Goal: Task Accomplishment & Management: Complete application form

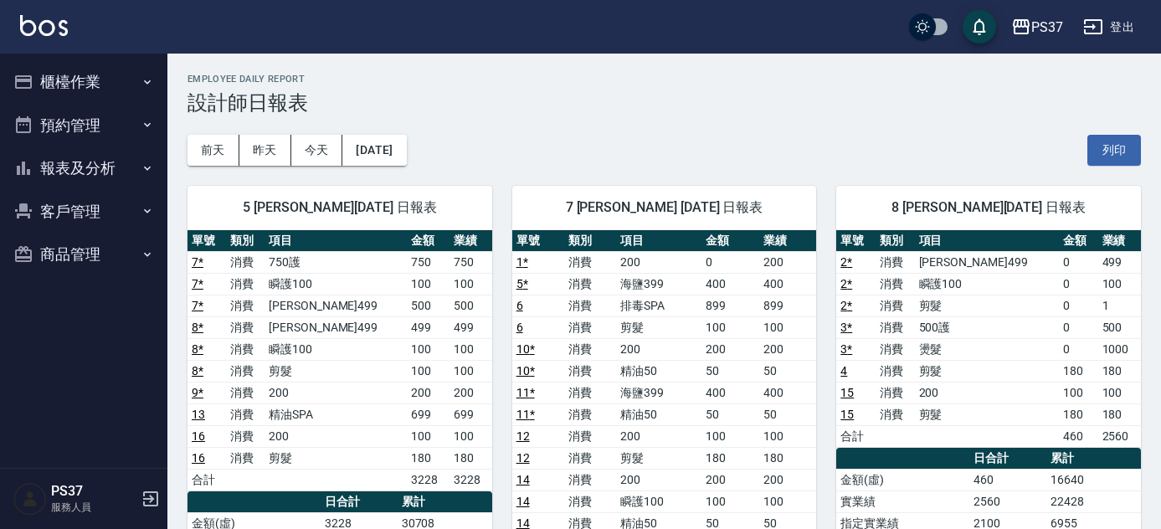
scroll to position [228, 0]
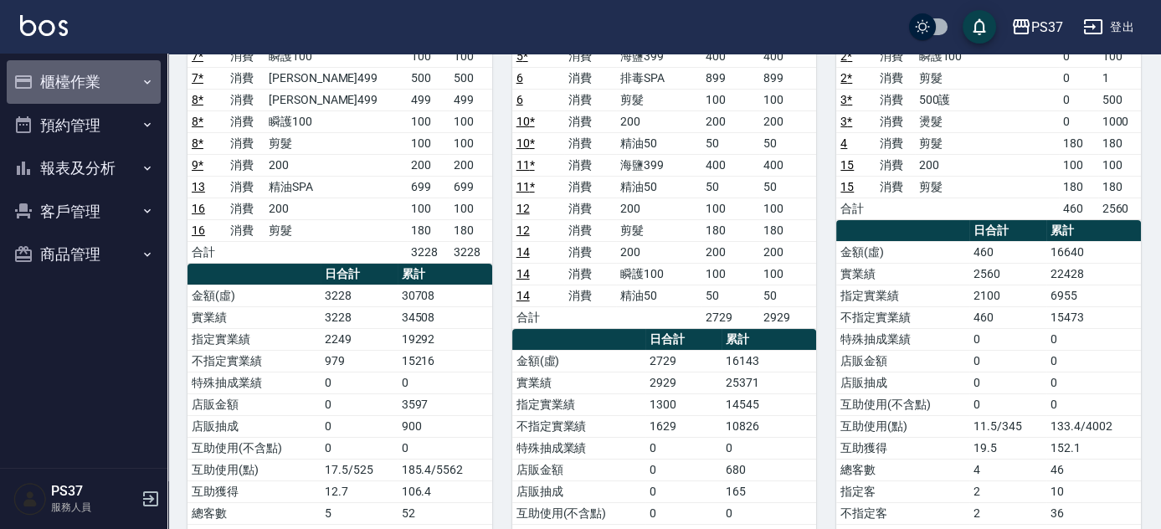
click at [122, 96] on button "櫃檯作業" at bounding box center [84, 82] width 154 height 44
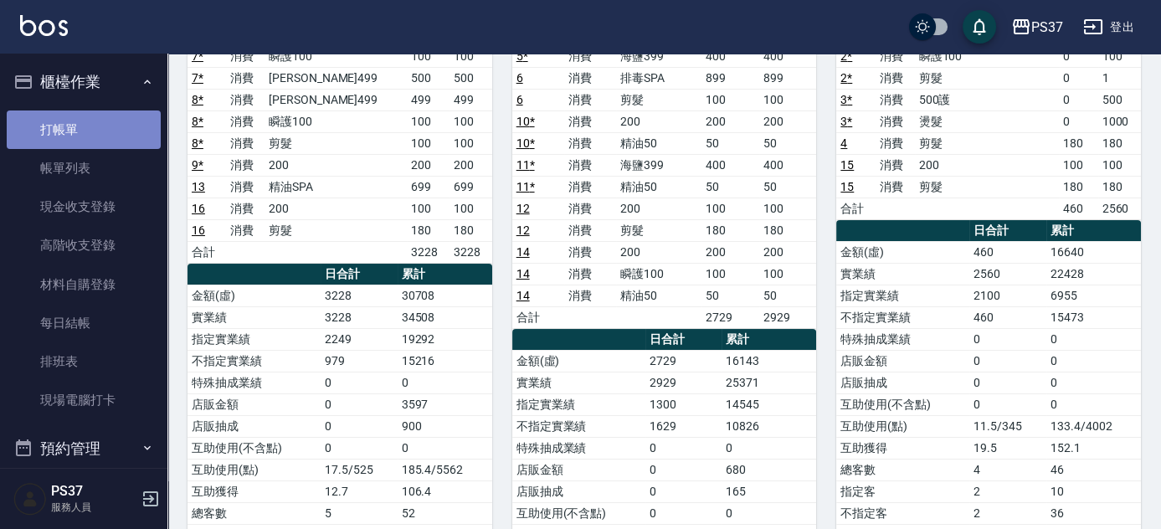
click at [110, 120] on link "打帳單" at bounding box center [84, 129] width 154 height 38
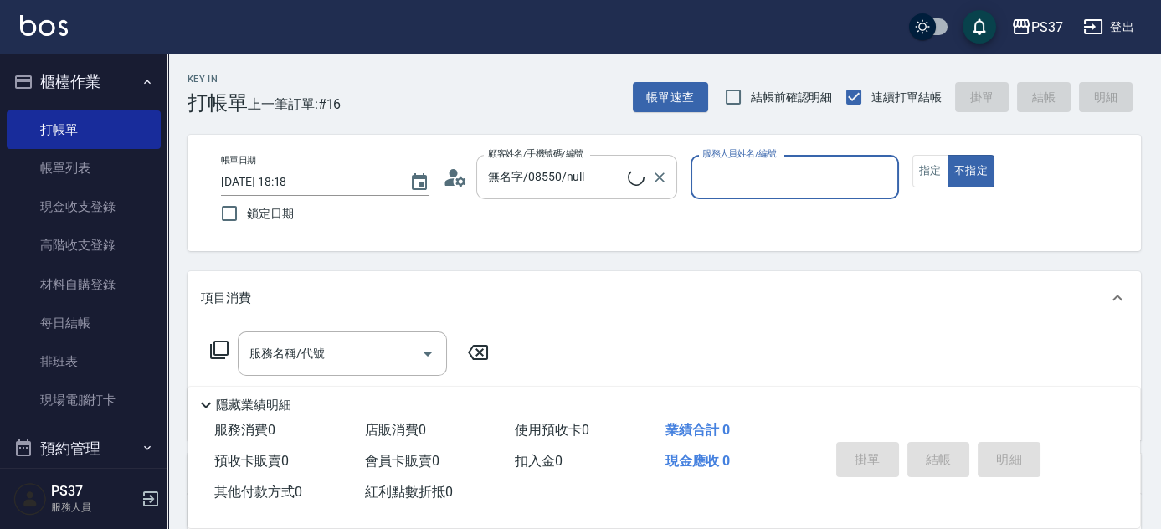
click at [545, 187] on input "無名字/08550/null" at bounding box center [556, 176] width 144 height 29
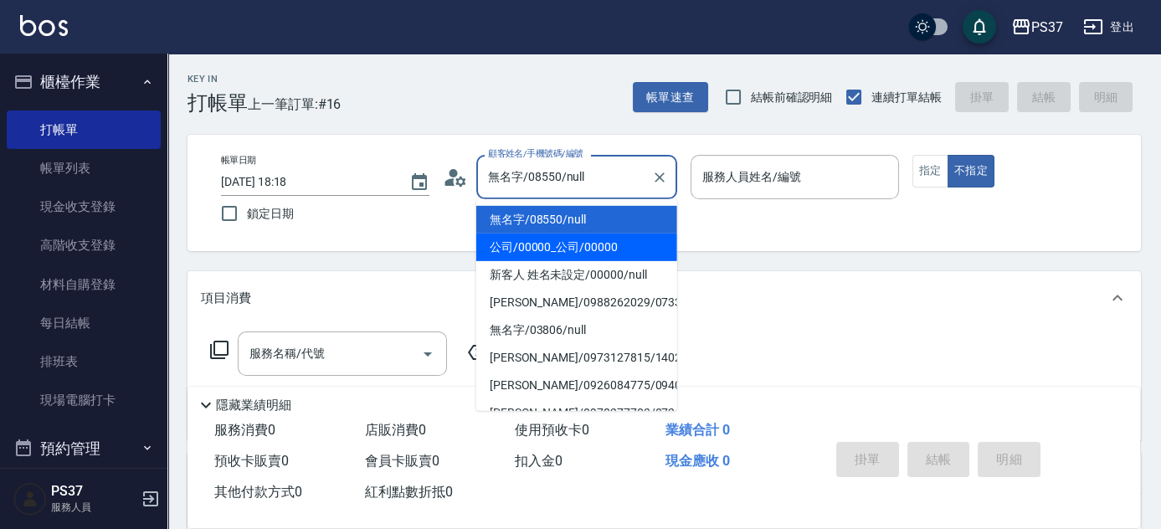
drag, startPoint x: 571, startPoint y: 249, endPoint x: 632, endPoint y: 236, distance: 62.5
click at [577, 251] on li "公司/00000_公司/00000" at bounding box center [576, 247] width 201 height 28
type input "公司/00000_公司/00000"
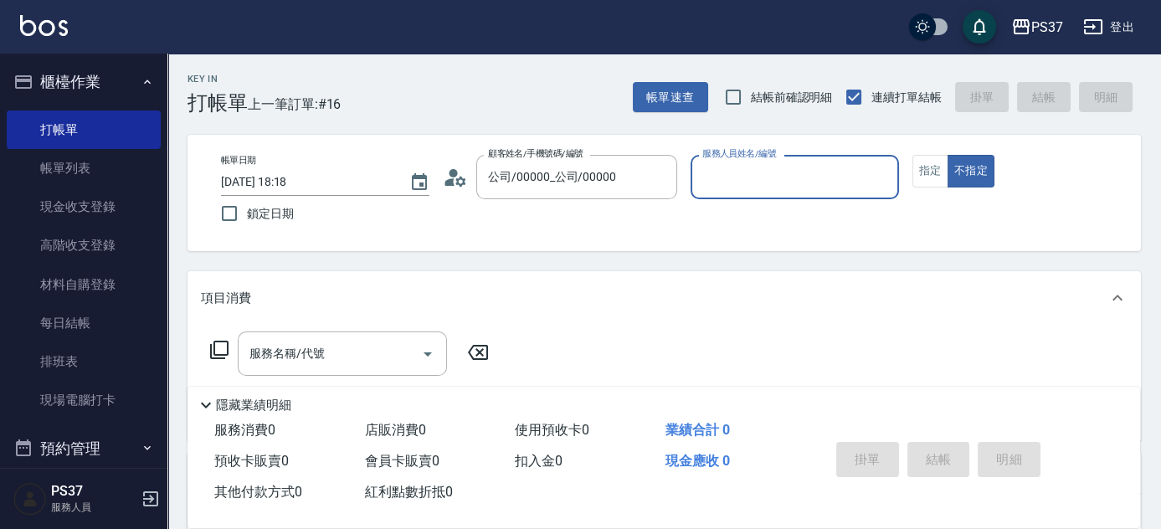
click at [720, 208] on p at bounding box center [794, 208] width 208 height 18
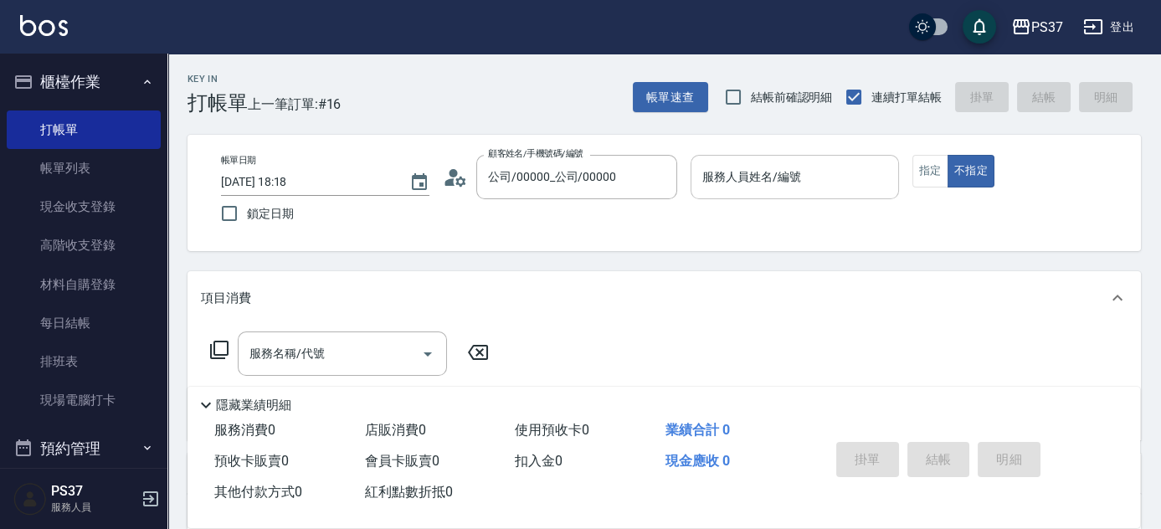
click at [731, 192] on div "服務人員姓名/編號" at bounding box center [794, 177] width 208 height 44
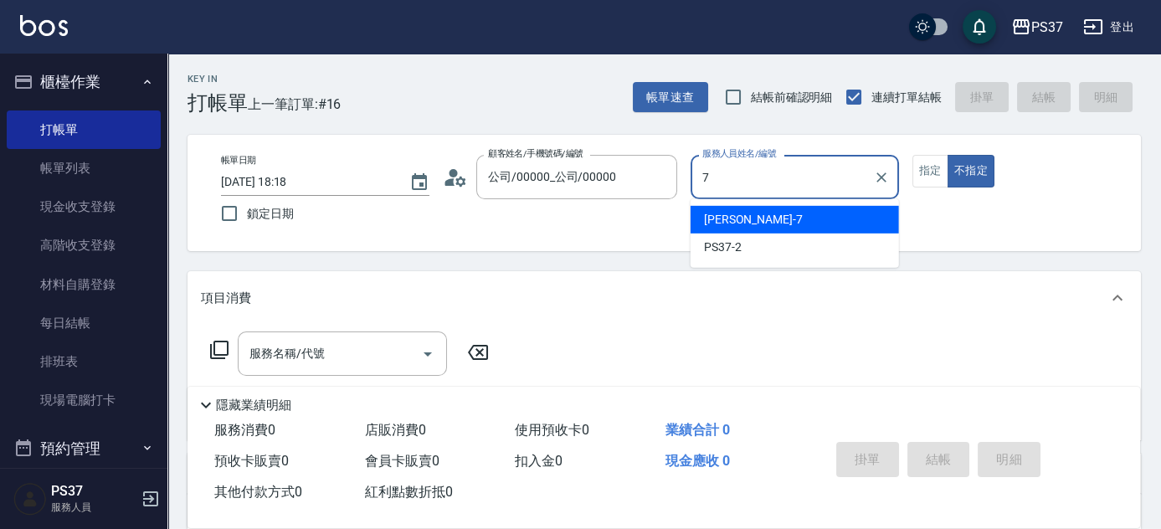
type input "[PERSON_NAME]-7"
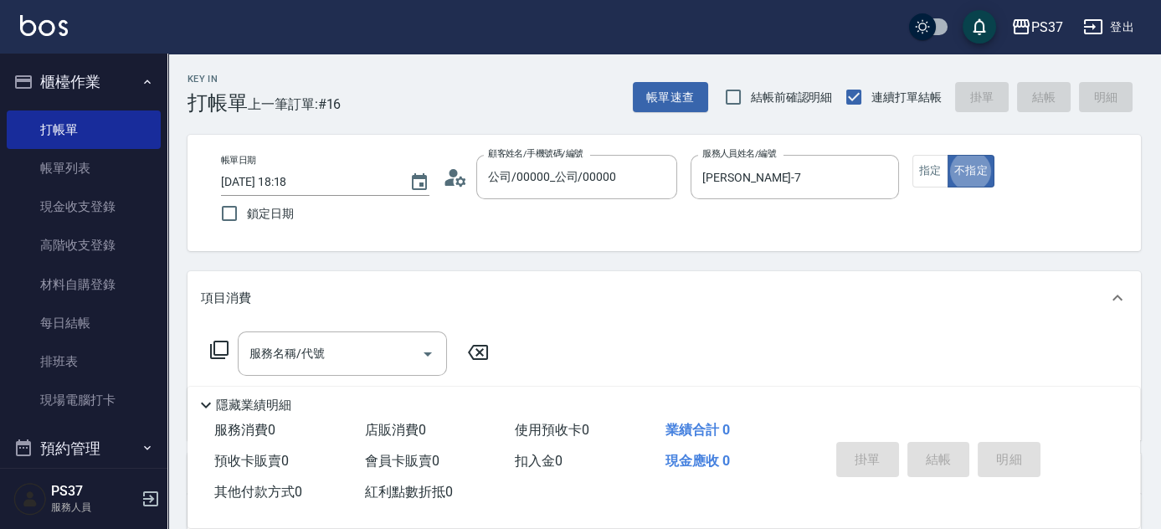
type button "false"
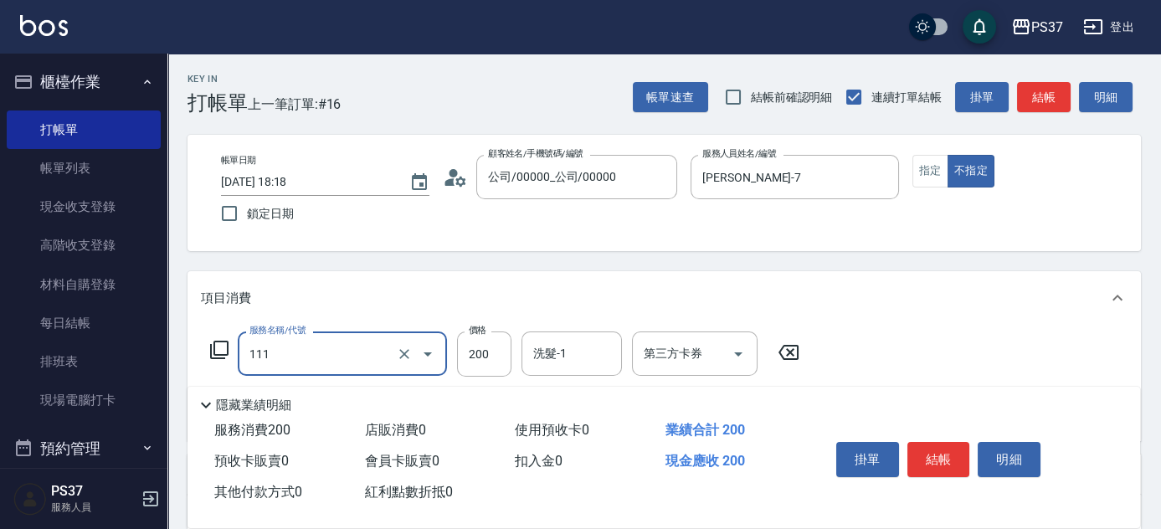
type input "200(111)"
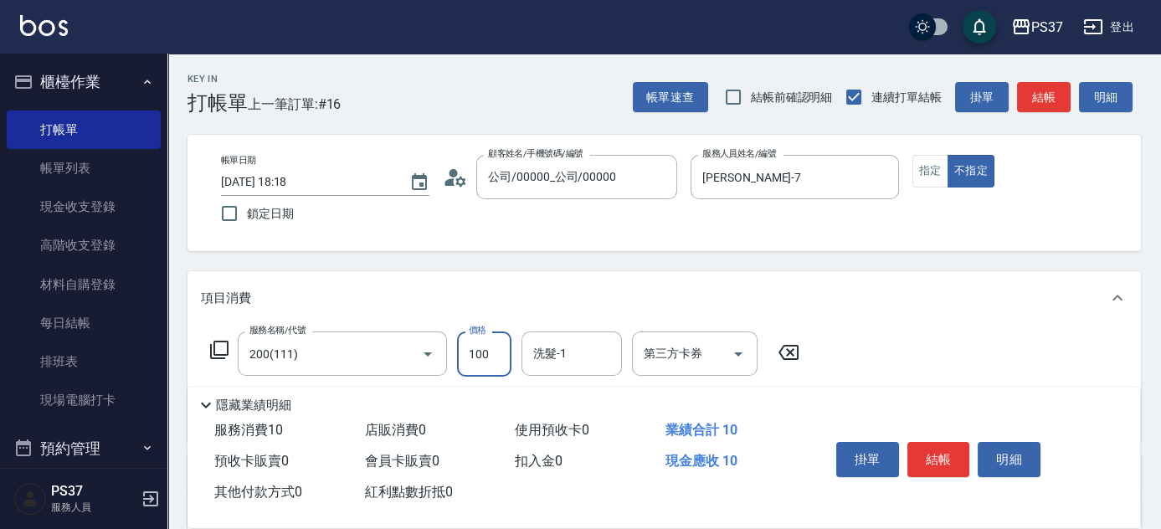
type input "100"
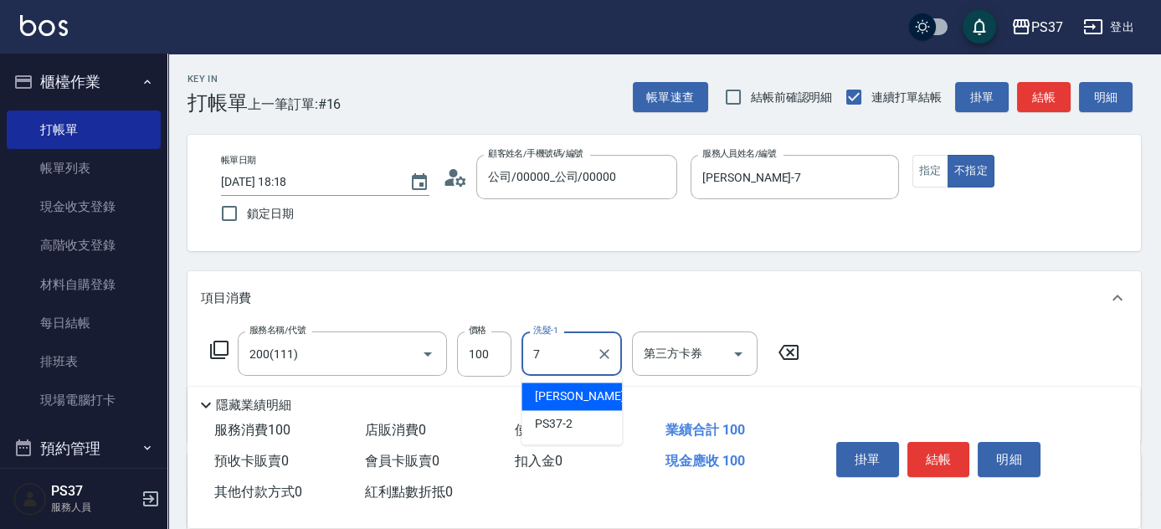
type input "[PERSON_NAME]-7"
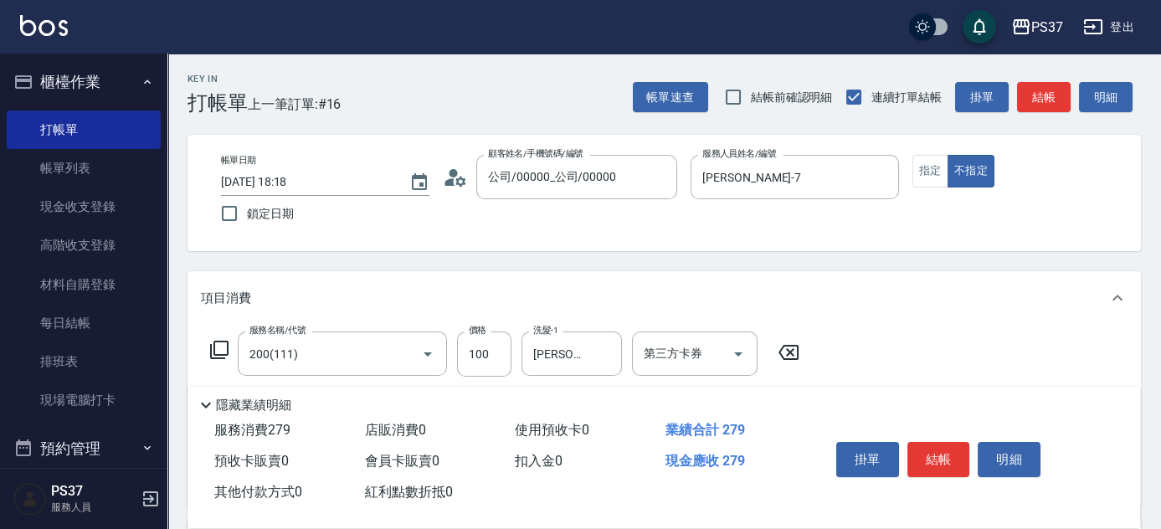
type input "剪髮(305)"
type input "180"
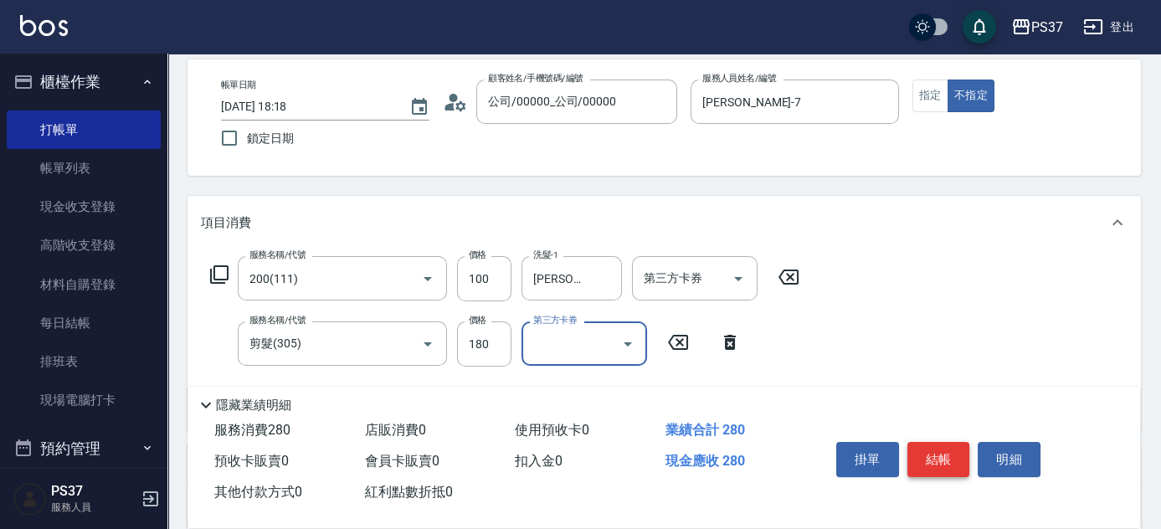
click at [948, 456] on button "結帳" at bounding box center [938, 459] width 63 height 35
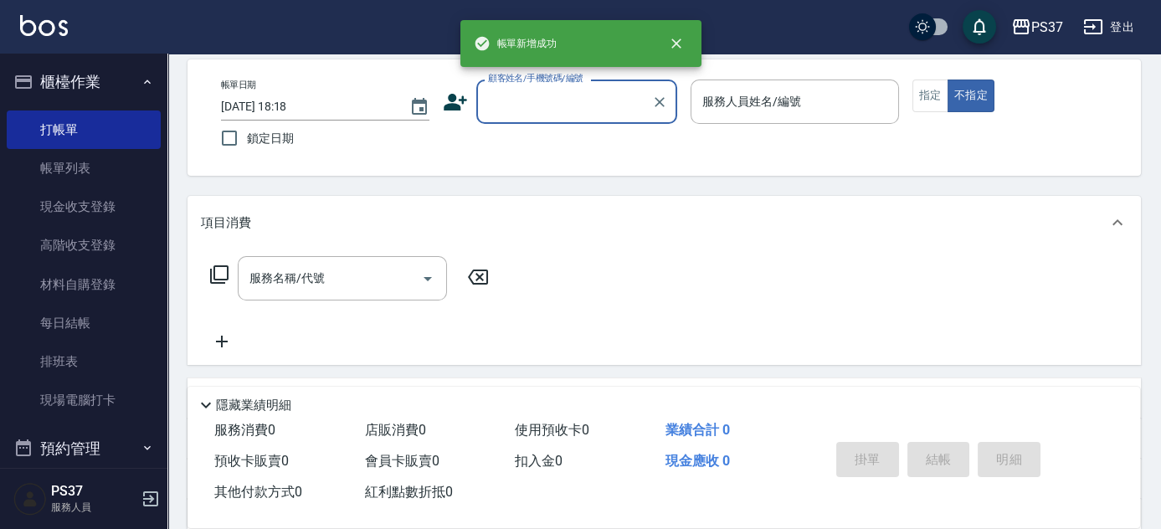
scroll to position [0, 0]
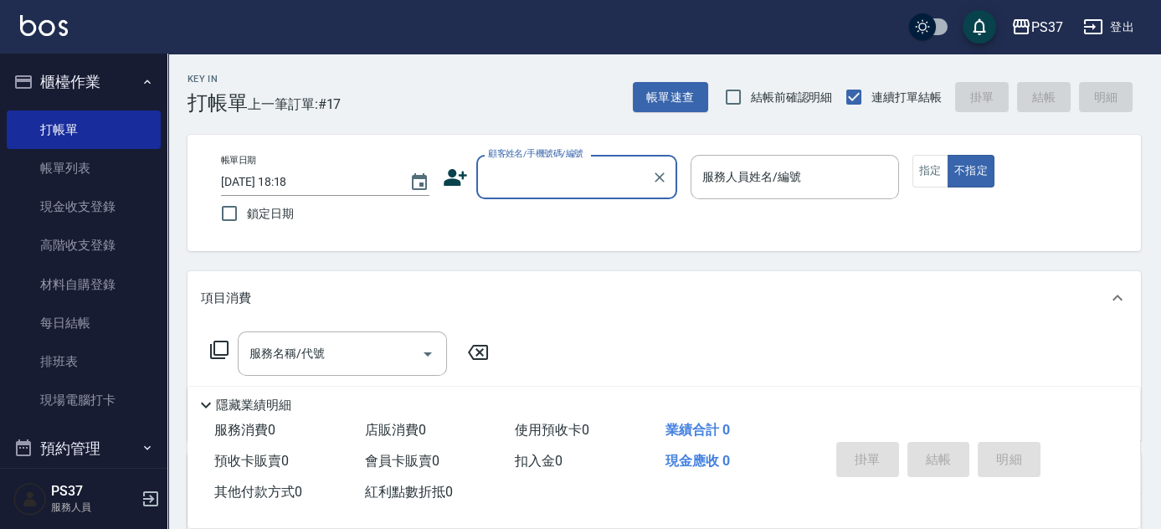
click at [592, 187] on input "顧客姓名/手機號碼/編號" at bounding box center [564, 176] width 161 height 29
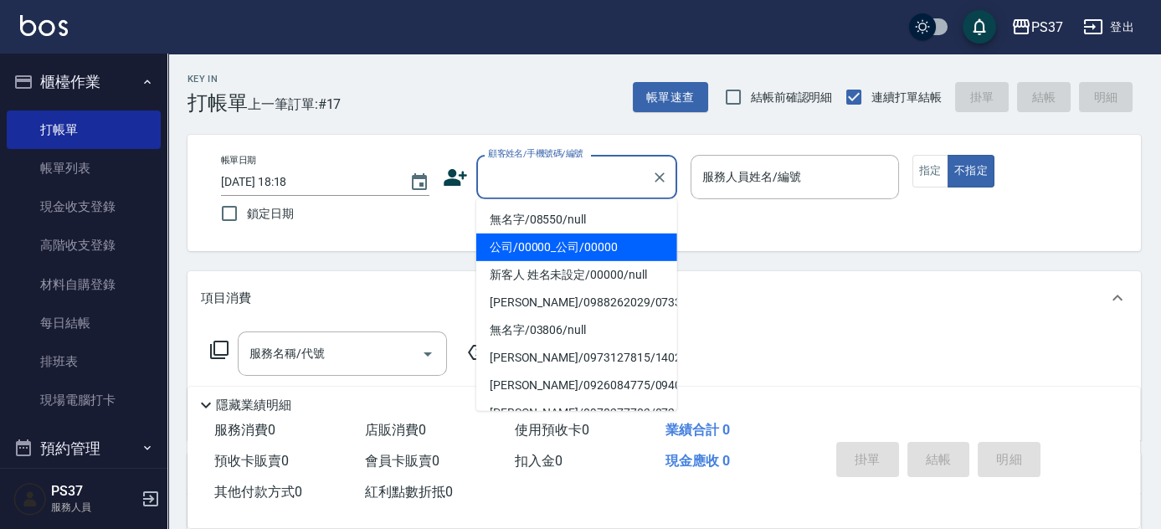
drag, startPoint x: 573, startPoint y: 243, endPoint x: 697, endPoint y: 224, distance: 125.2
click at [576, 243] on li "公司/00000_公司/00000" at bounding box center [576, 247] width 201 height 28
type input "公司/00000_公司/00000"
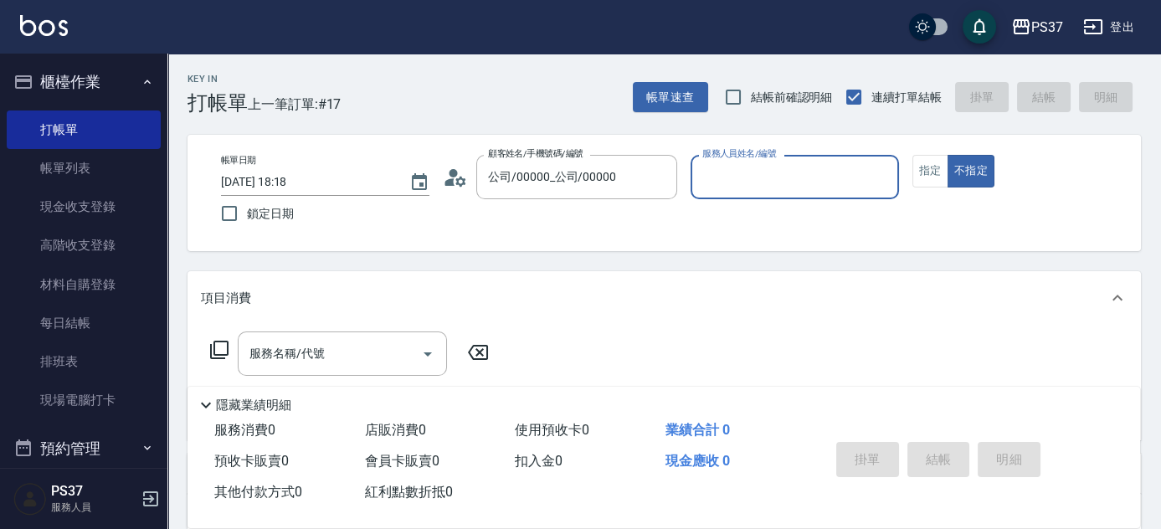
click at [783, 187] on input "服務人員姓名/編號" at bounding box center [794, 176] width 193 height 29
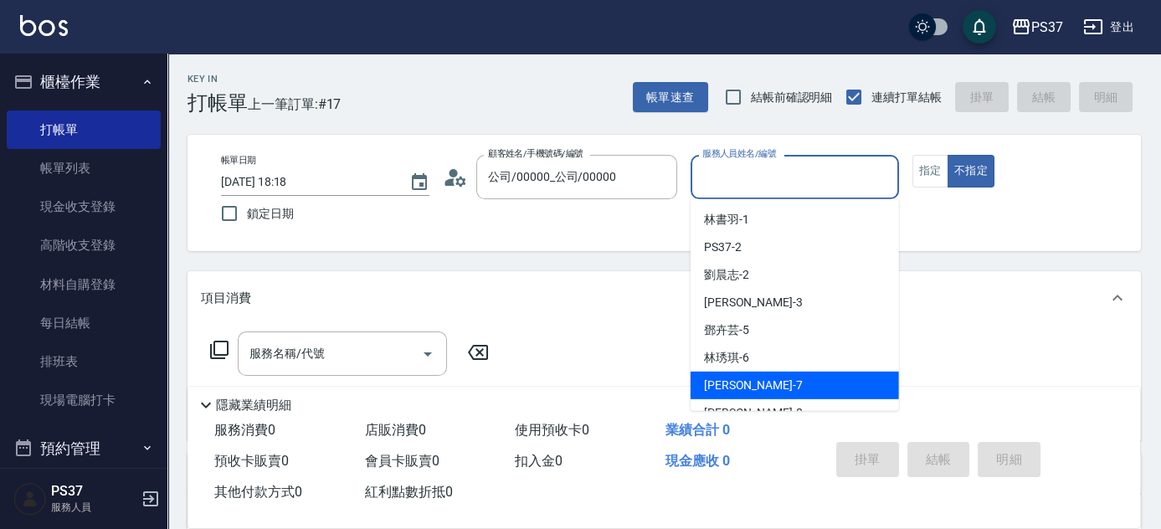
click at [772, 387] on div "[PERSON_NAME] -7" at bounding box center [794, 385] width 208 height 28
type input "[PERSON_NAME]-7"
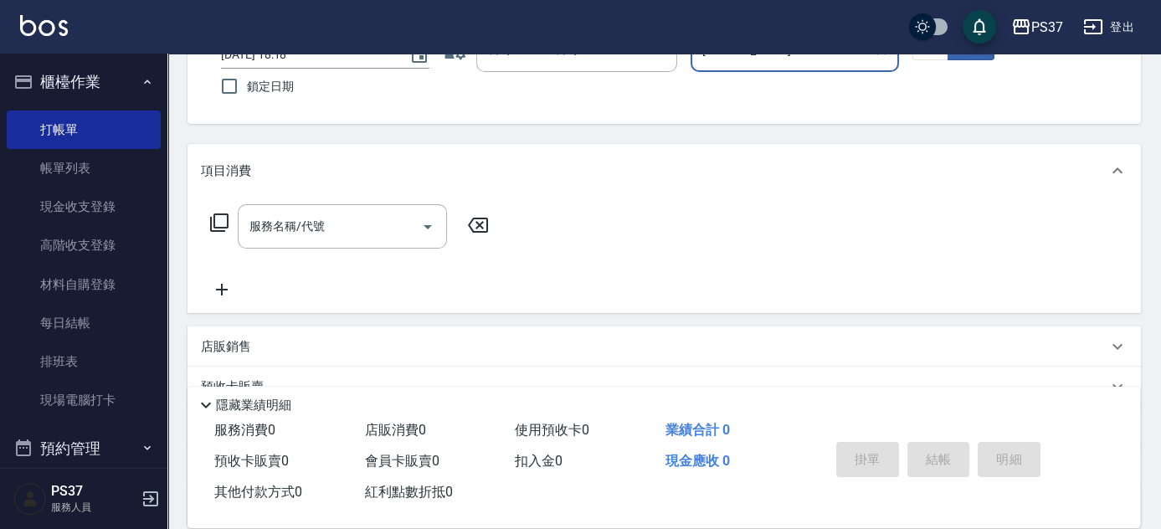
scroll to position [151, 0]
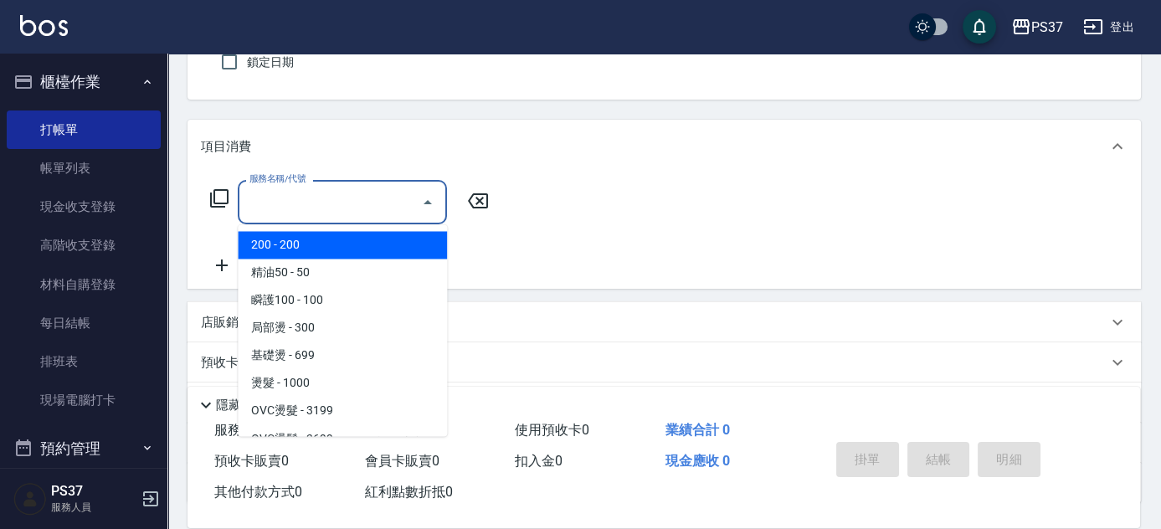
drag, startPoint x: 325, startPoint y: 202, endPoint x: 335, endPoint y: 226, distance: 25.5
click at [323, 211] on input "服務名稱/代號" at bounding box center [329, 201] width 169 height 29
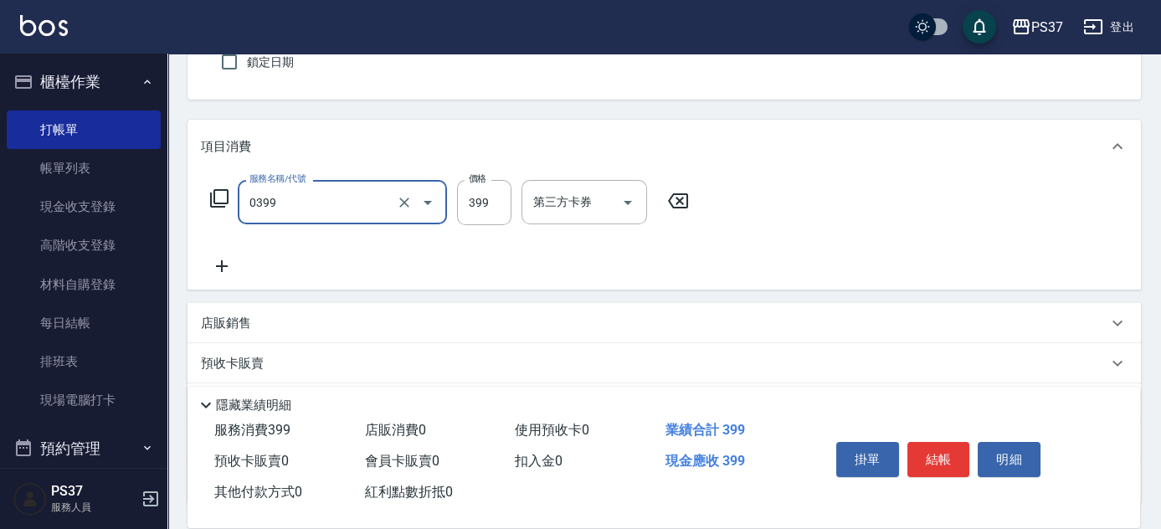
type input "海鹽399(0399)"
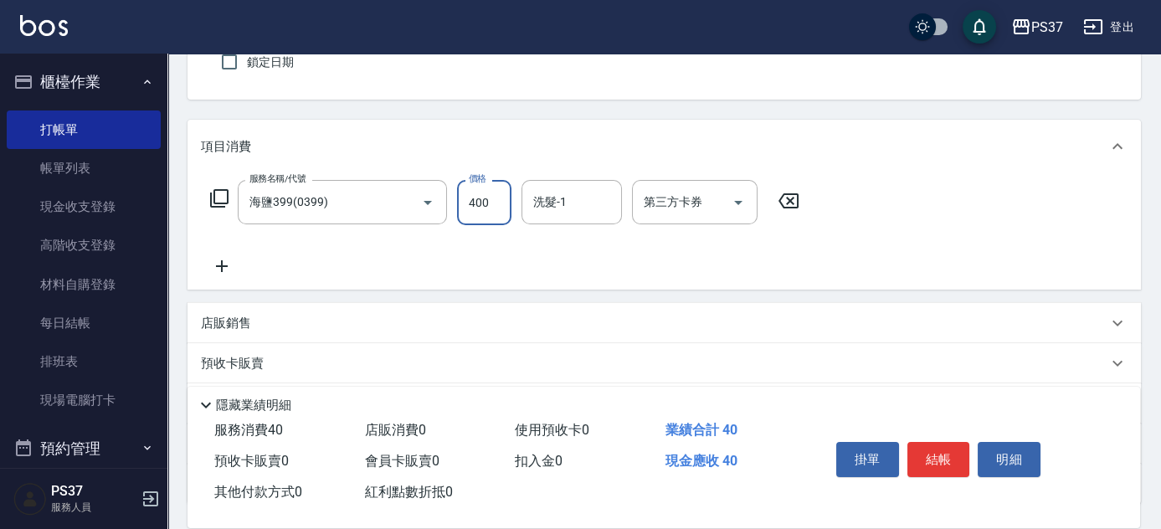
type input "400"
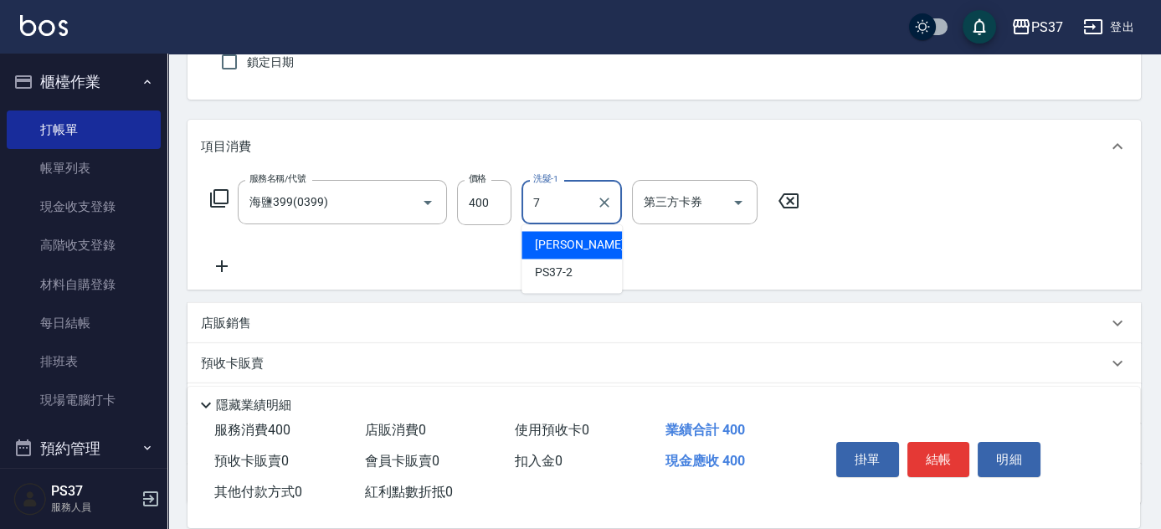
type input "[PERSON_NAME]-7"
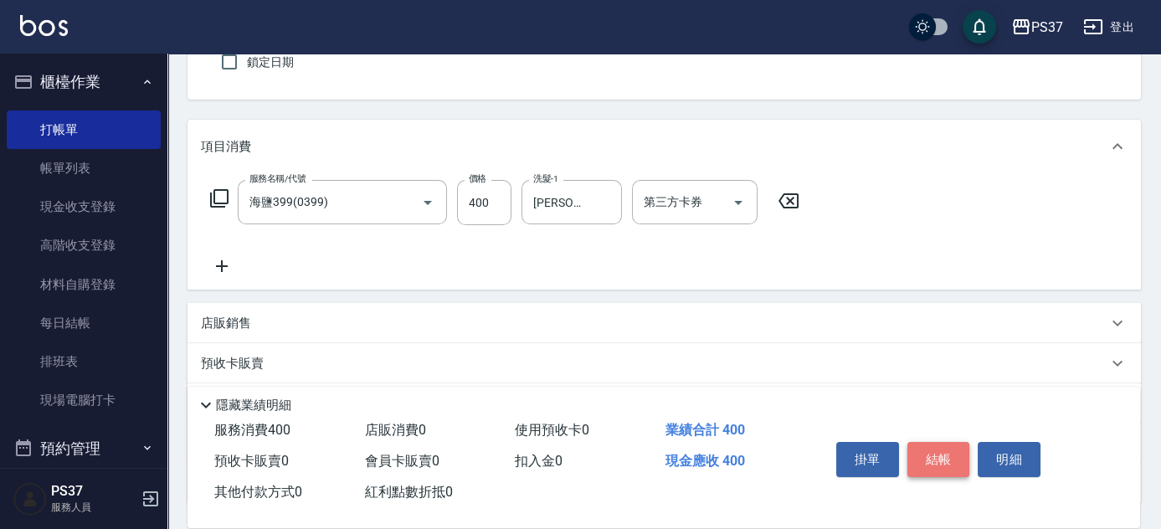
click at [936, 456] on button "結帳" at bounding box center [938, 459] width 63 height 35
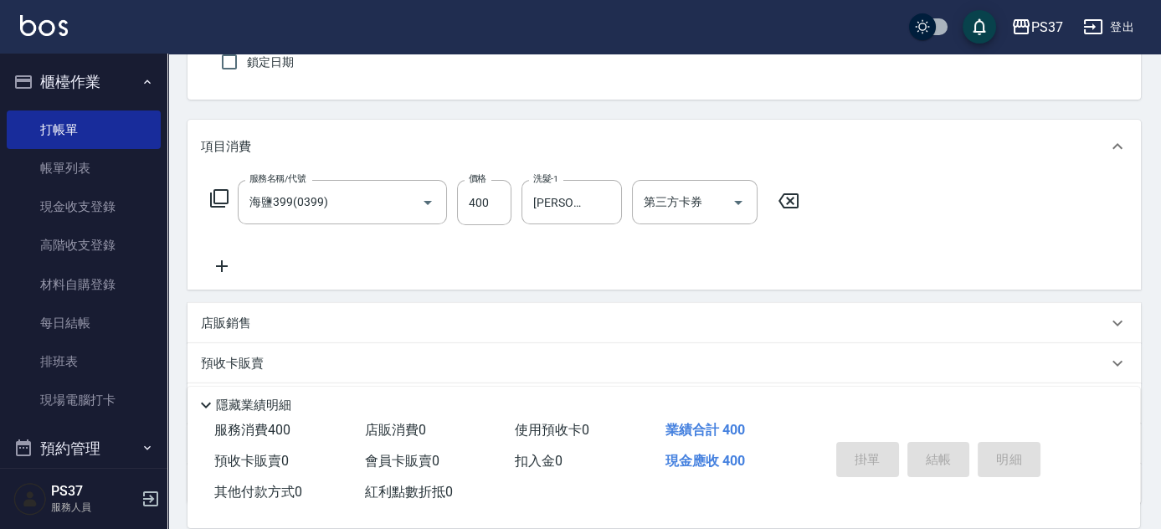
type input "[DATE] 18:19"
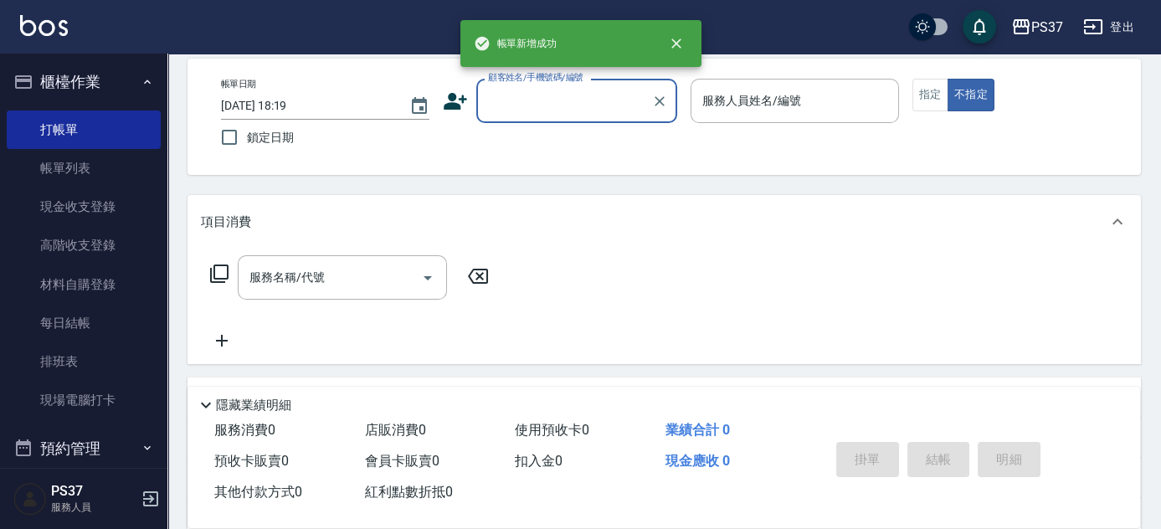
scroll to position [75, 0]
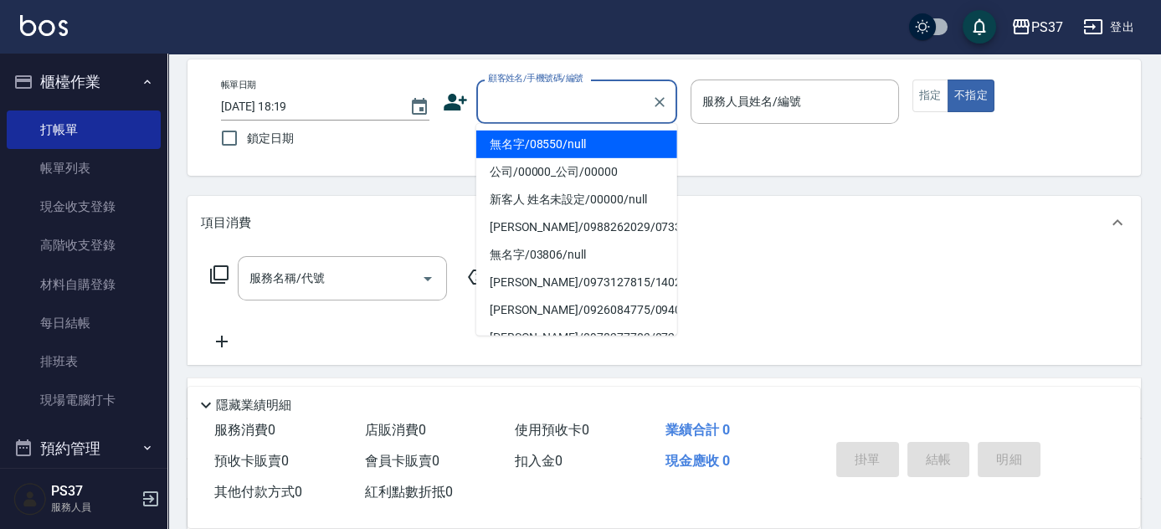
click at [519, 113] on input "顧客姓名/手機號碼/編號" at bounding box center [564, 101] width 161 height 29
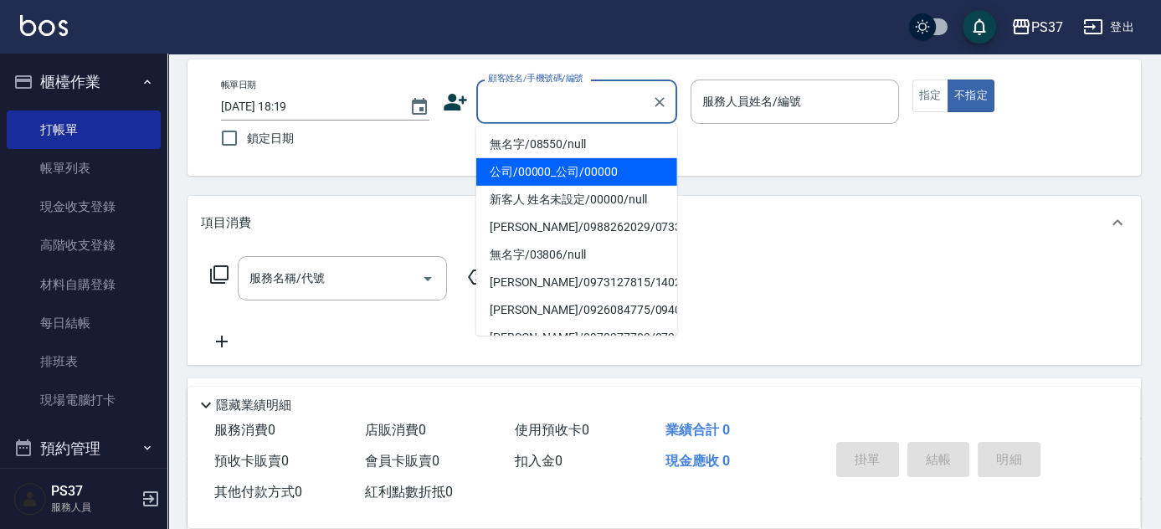
click at [577, 167] on li "公司/00000_公司/00000" at bounding box center [576, 172] width 201 height 28
type input "公司/00000_公司/00000"
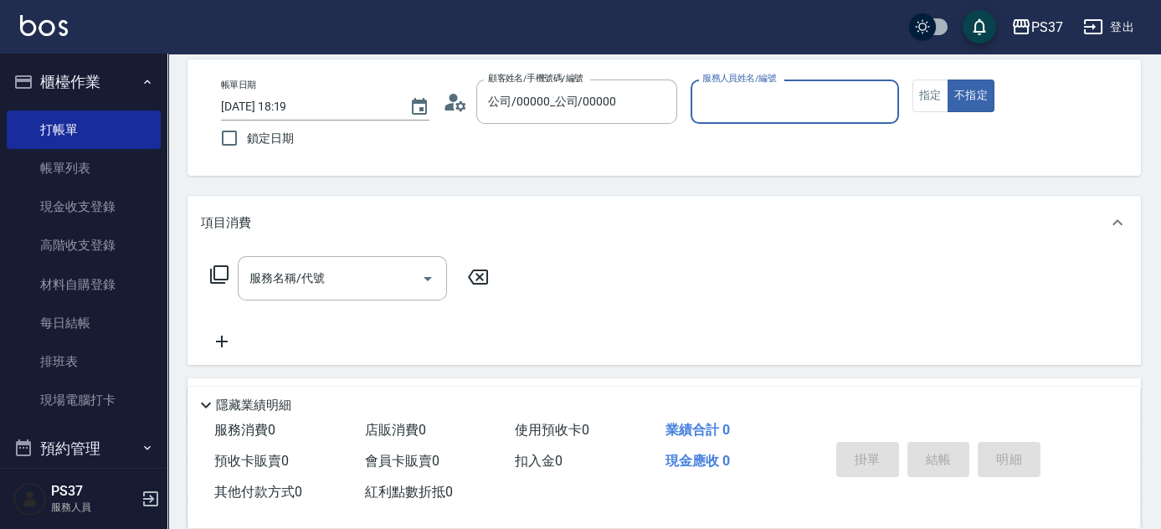
click at [783, 113] on input "服務人員姓名/編號" at bounding box center [794, 101] width 193 height 29
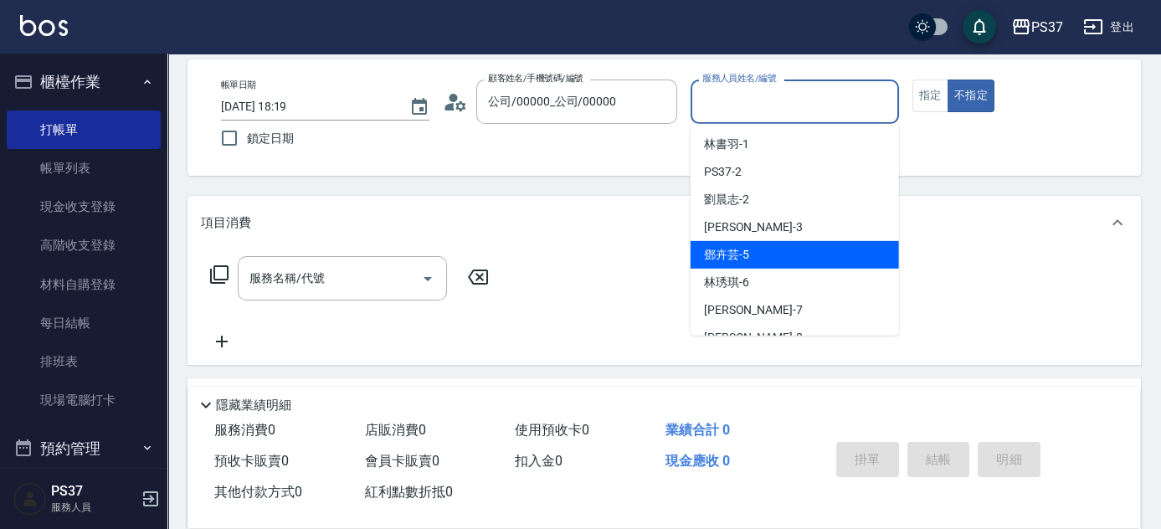
click at [772, 251] on div "[PERSON_NAME]-5" at bounding box center [794, 255] width 208 height 28
type input "[PERSON_NAME]-5"
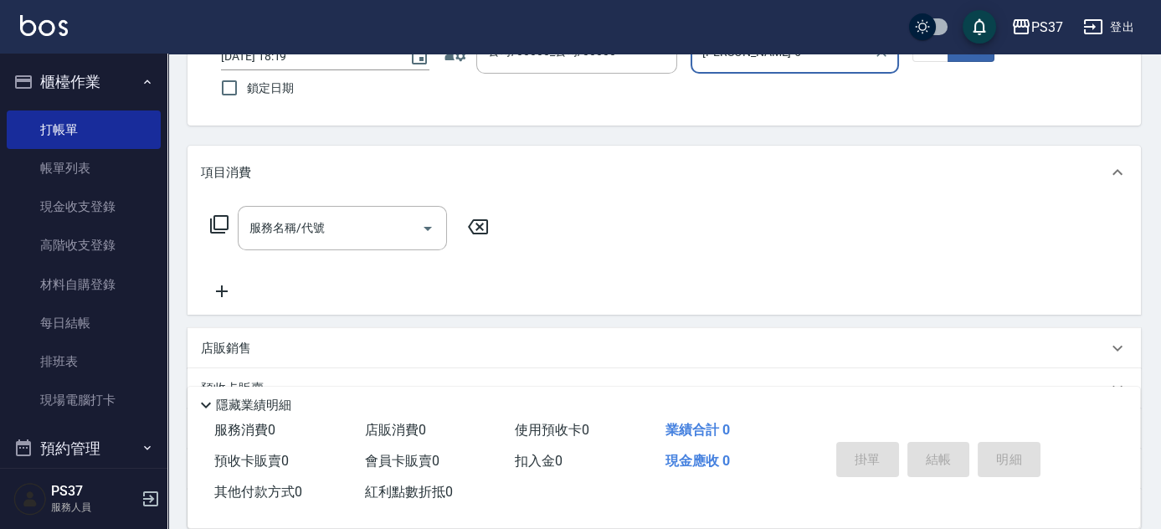
scroll to position [151, 0]
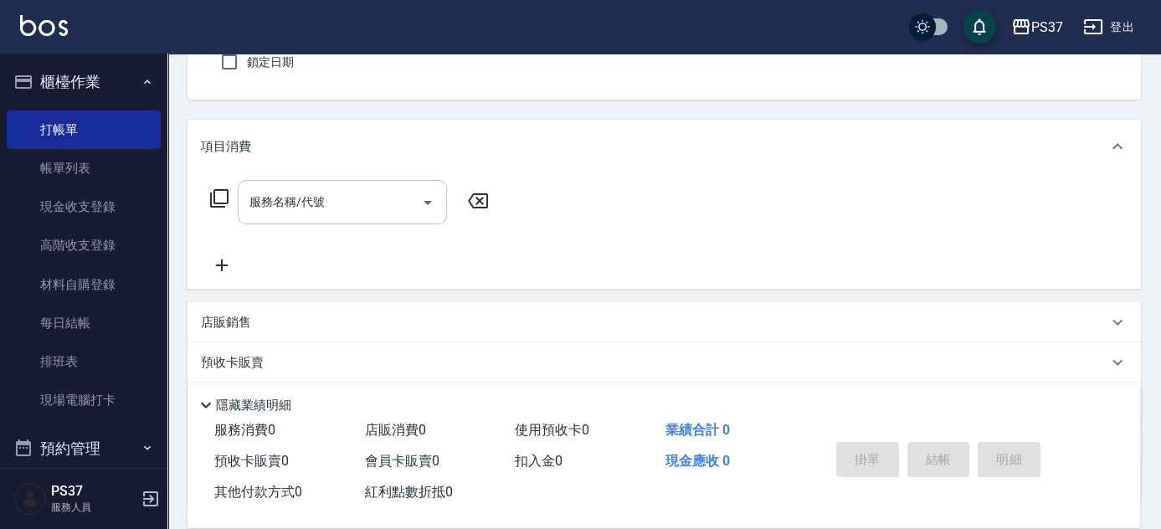
click at [307, 193] on input "服務名稱/代號" at bounding box center [329, 201] width 169 height 29
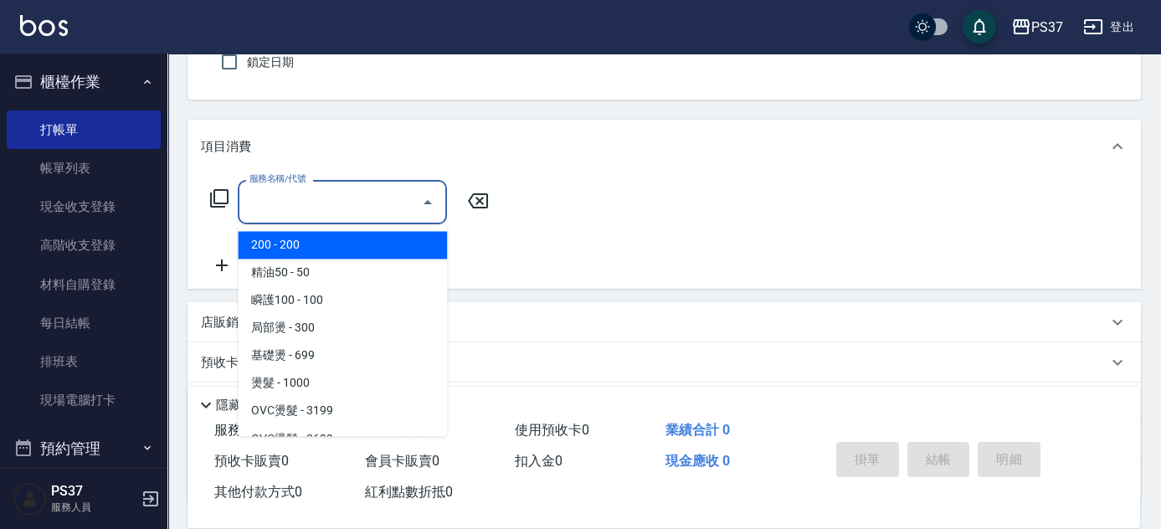
type input "200(111)"
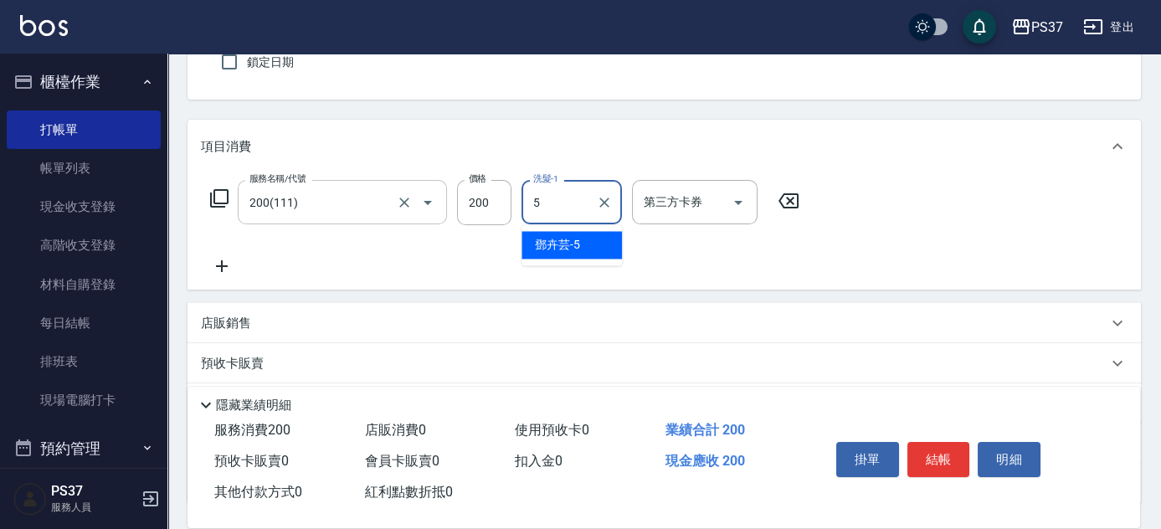
type input "[PERSON_NAME]-5"
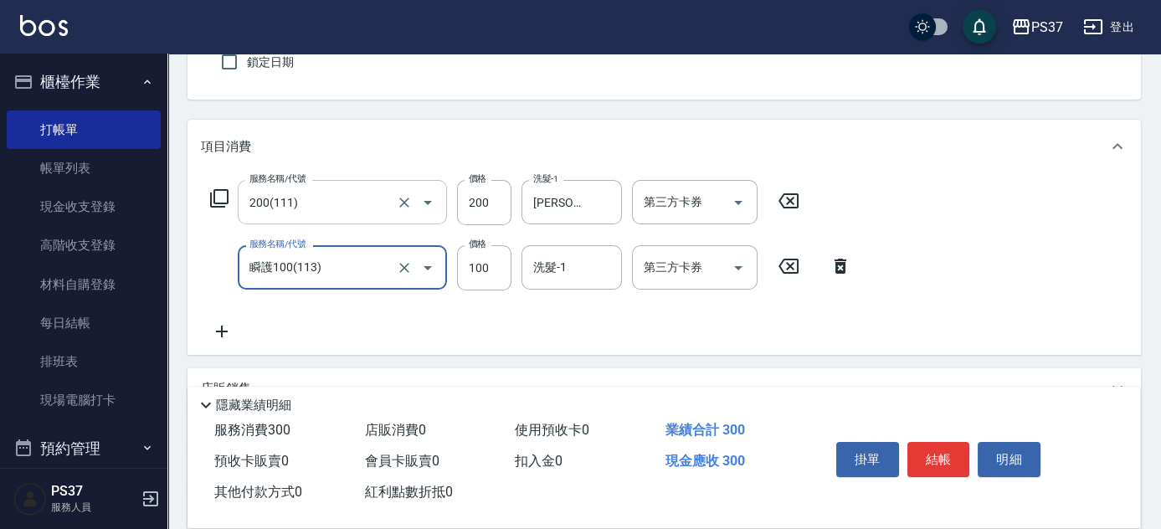
type input "瞬護100(113)"
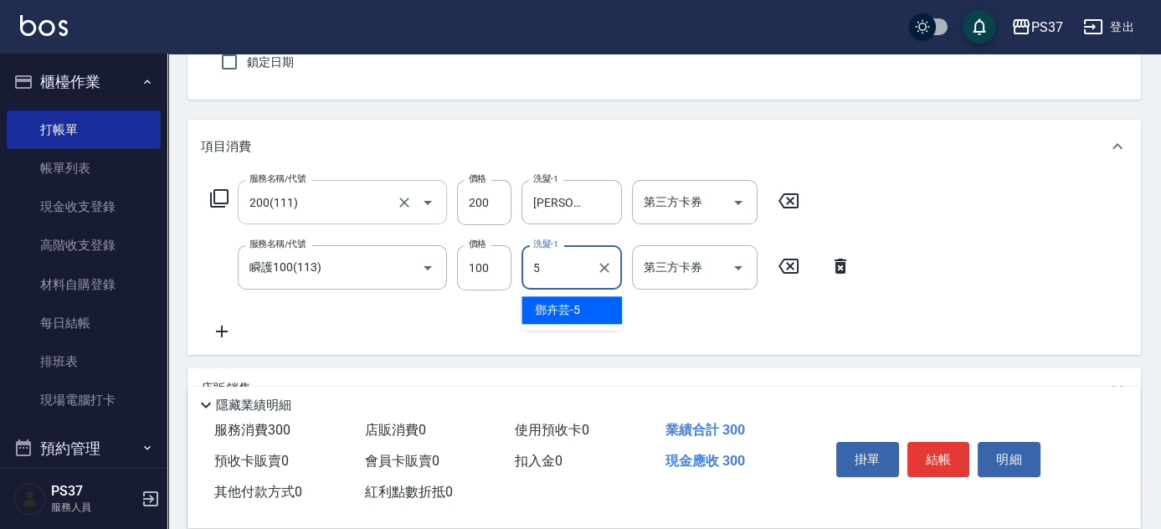
type input "[PERSON_NAME]-5"
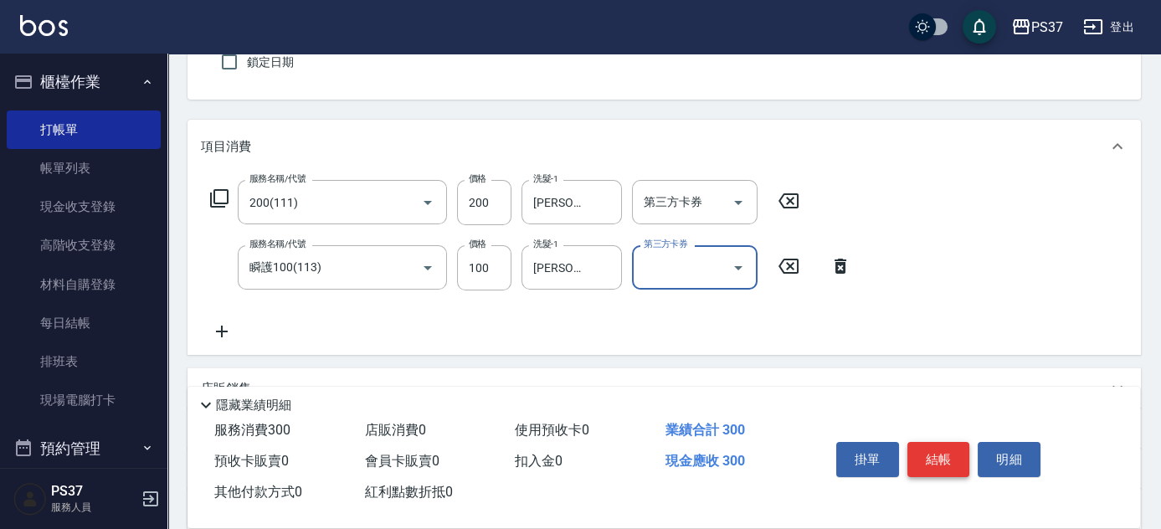
click at [933, 448] on button "結帳" at bounding box center [938, 459] width 63 height 35
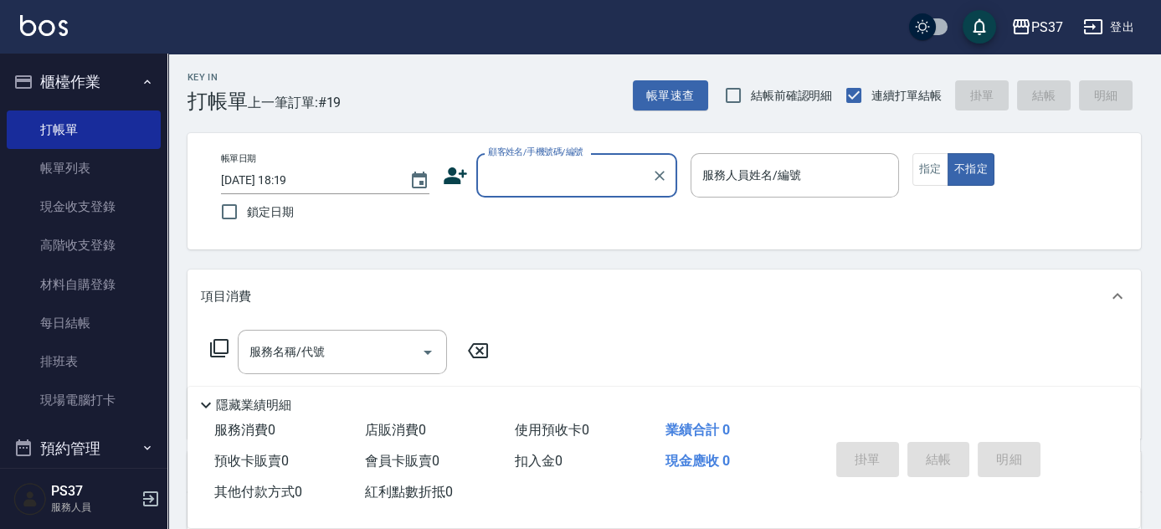
scroll to position [0, 0]
click at [582, 171] on input "顧客姓名/手機號碼/編號" at bounding box center [564, 176] width 161 height 29
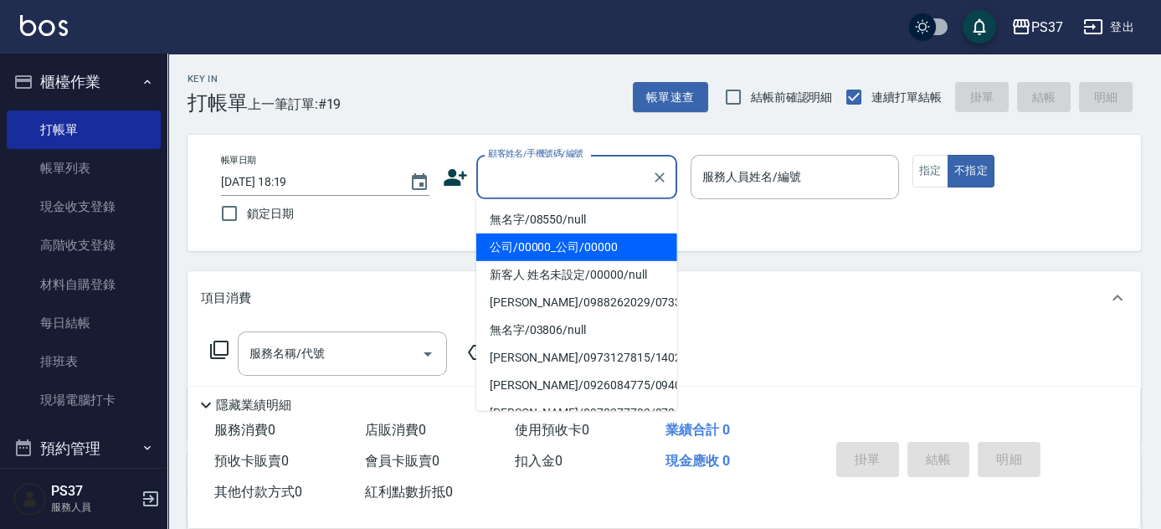
click at [592, 240] on li "公司/00000_公司/00000" at bounding box center [576, 247] width 201 height 28
type input "公司/00000_公司/00000"
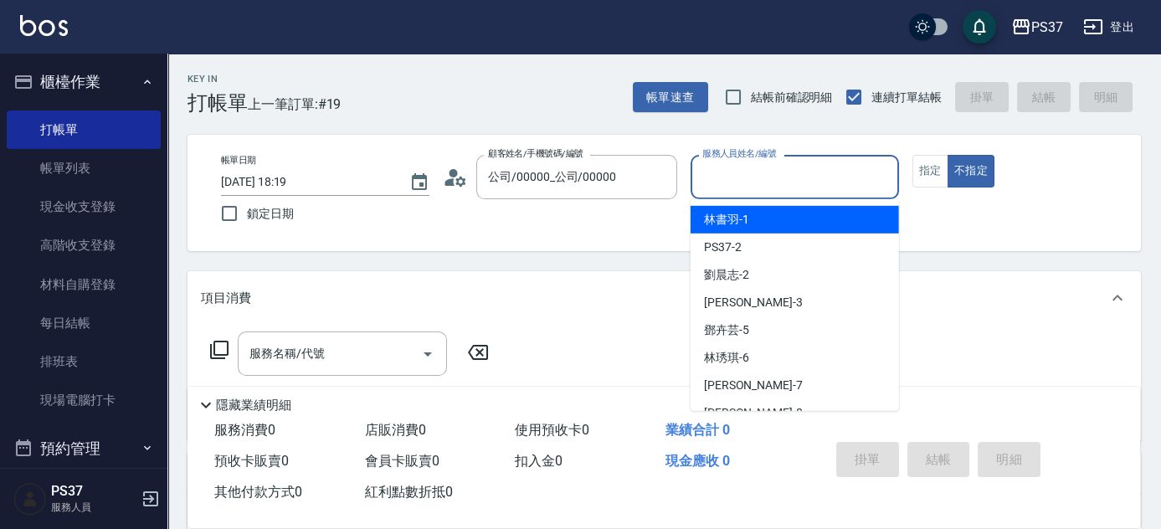
click at [750, 185] on input "服務人員姓名/編號" at bounding box center [794, 176] width 193 height 29
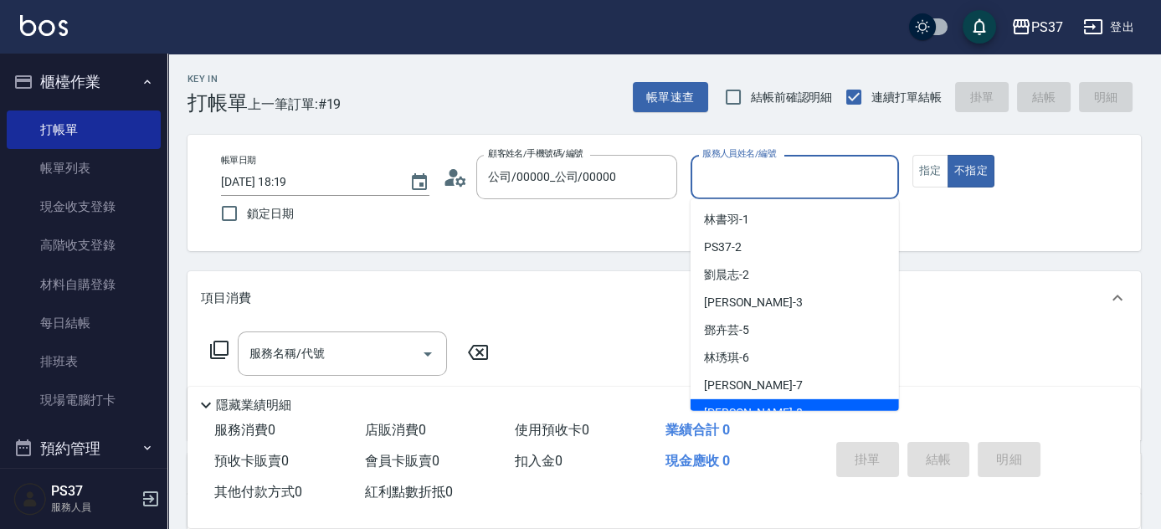
click at [747, 406] on span "[PERSON_NAME]-8" at bounding box center [753, 413] width 99 height 18
type input "[PERSON_NAME]-8"
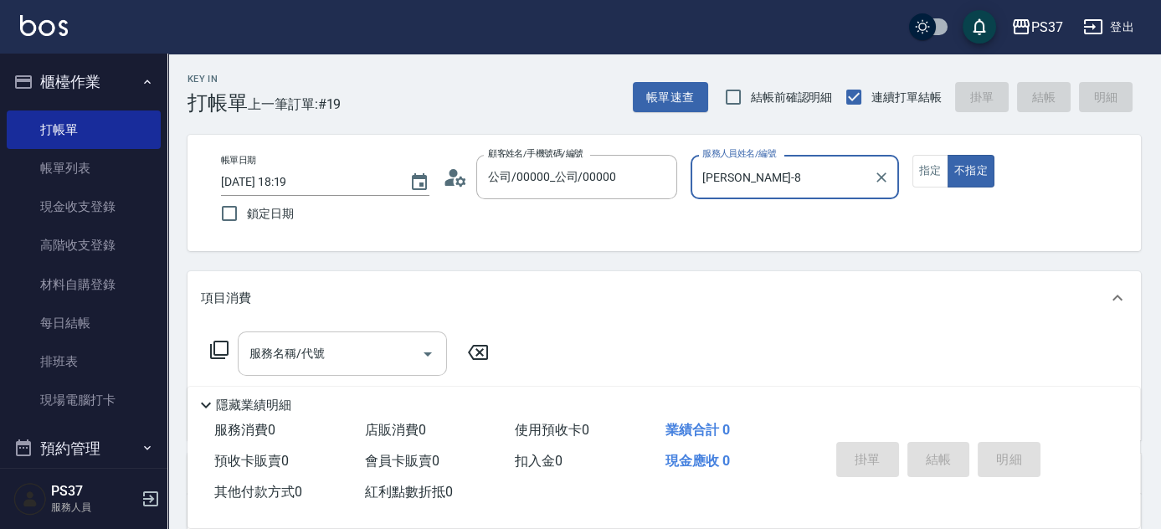
click at [361, 349] on input "服務名稱/代號" at bounding box center [329, 353] width 169 height 29
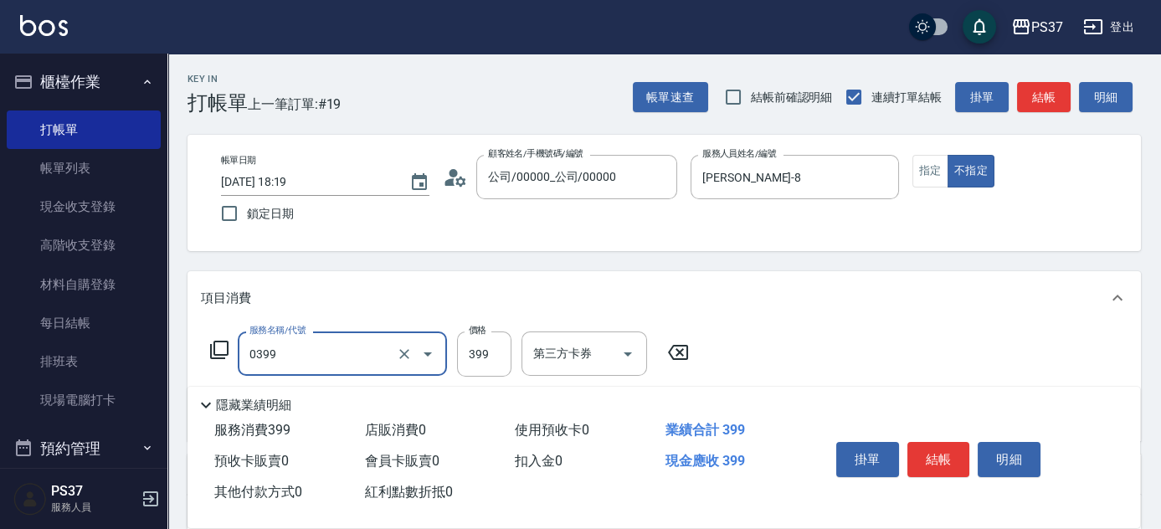
type input "海鹽399(0399)"
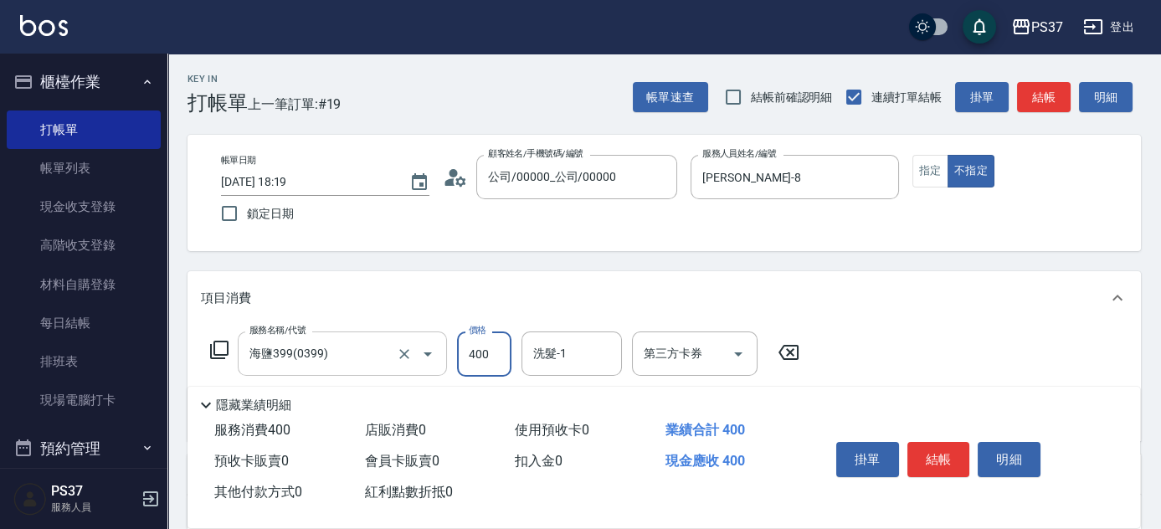
type input "400"
type input "[PERSON_NAME]-8"
click at [930, 452] on button "結帳" at bounding box center [938, 459] width 63 height 35
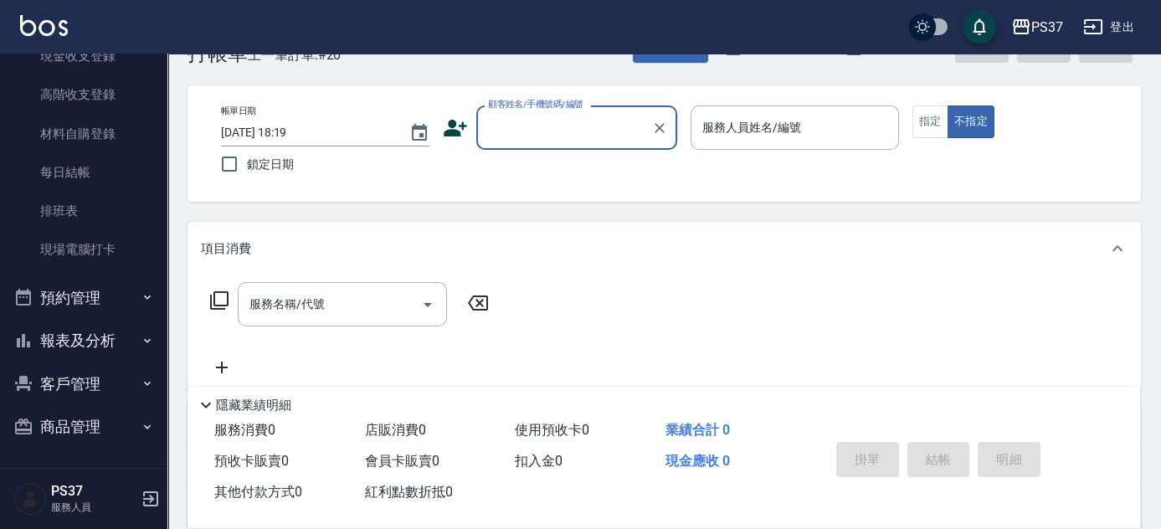
scroll to position [75, 0]
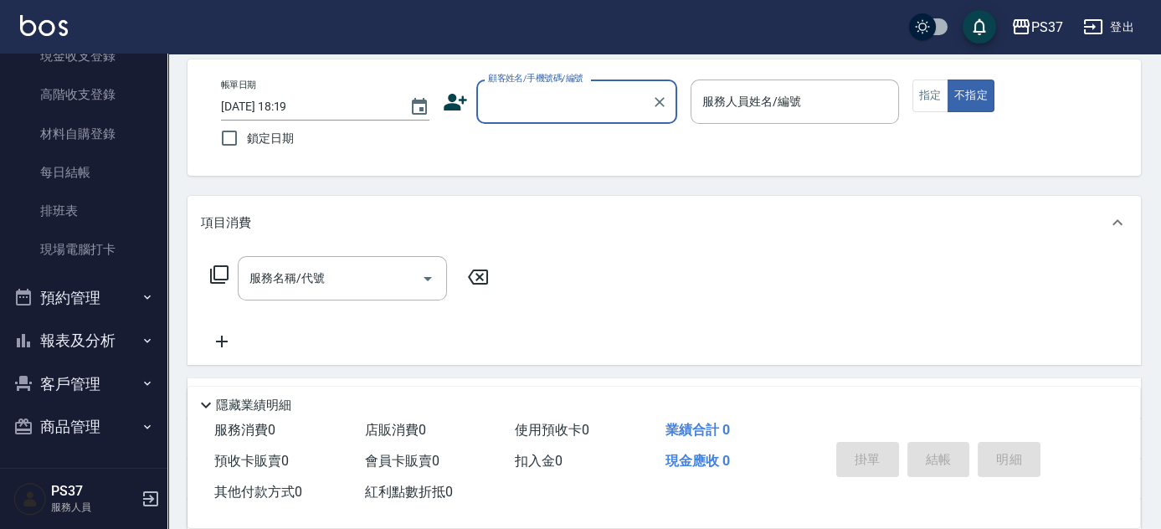
click at [94, 330] on button "報表及分析" at bounding box center [84, 341] width 154 height 44
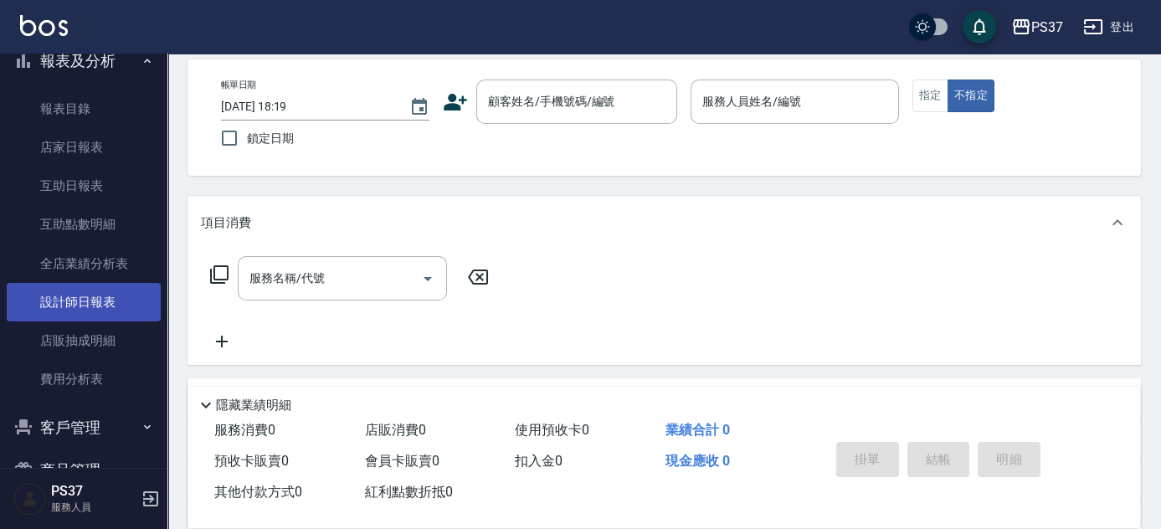
scroll to position [474, 0]
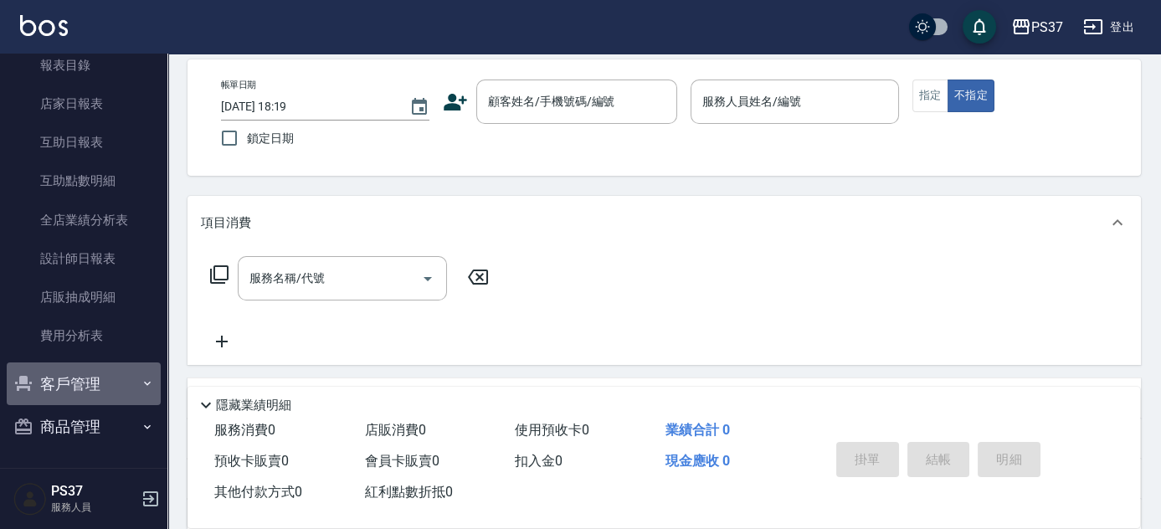
click at [87, 379] on button "客戶管理" at bounding box center [84, 384] width 154 height 44
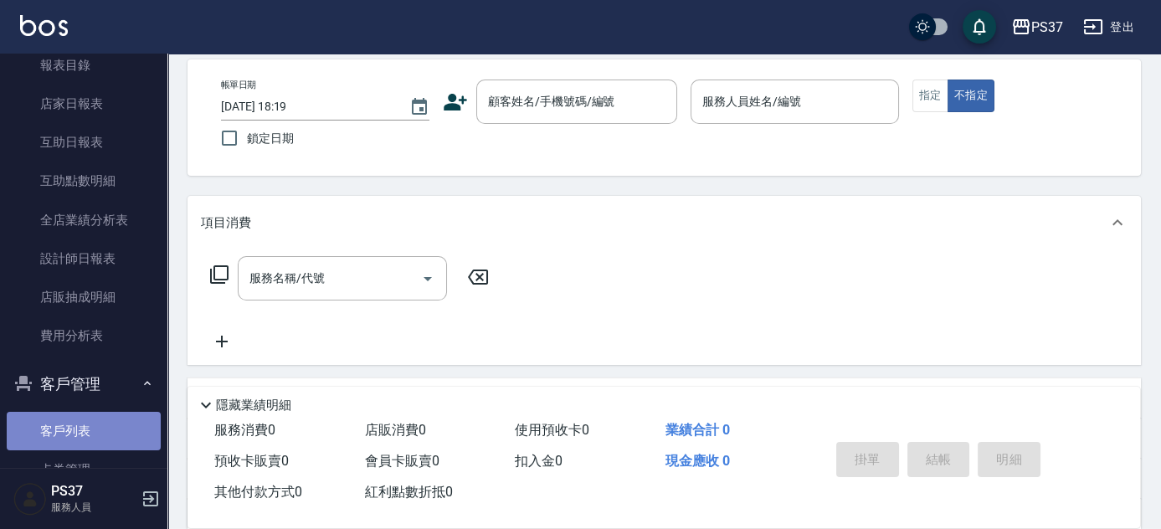
click at [90, 421] on link "客戶列表" at bounding box center [84, 431] width 154 height 38
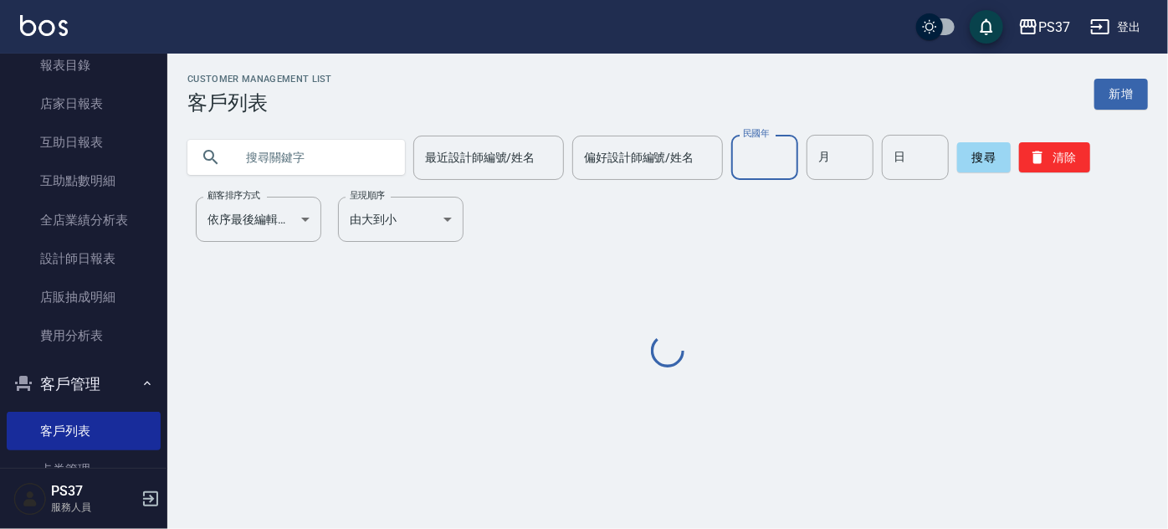
click at [761, 161] on input "民國年" at bounding box center [764, 157] width 67 height 45
type input "74"
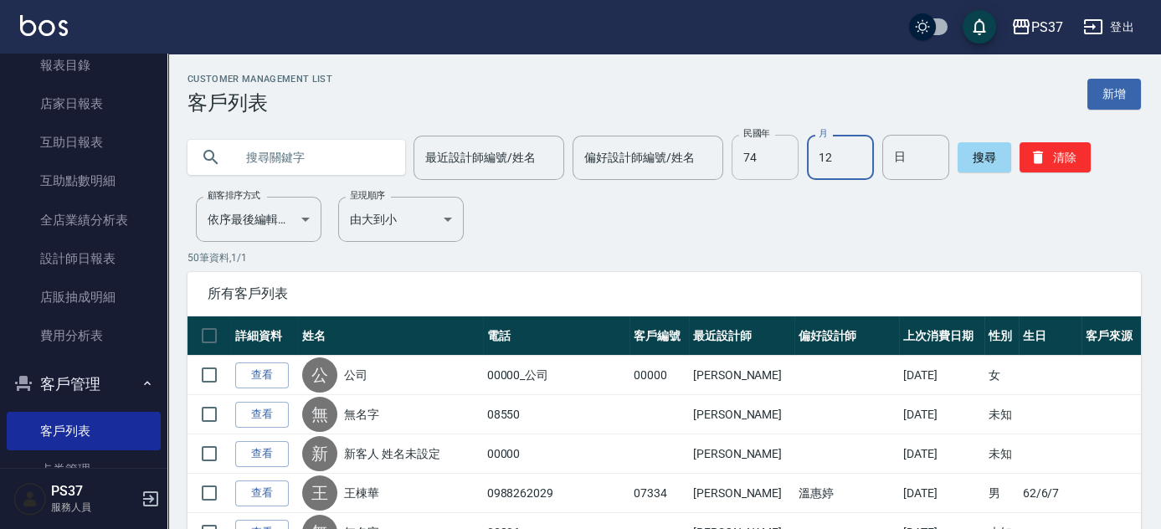
type input "12"
type input "13"
